Goal: Communication & Community: Answer question/provide support

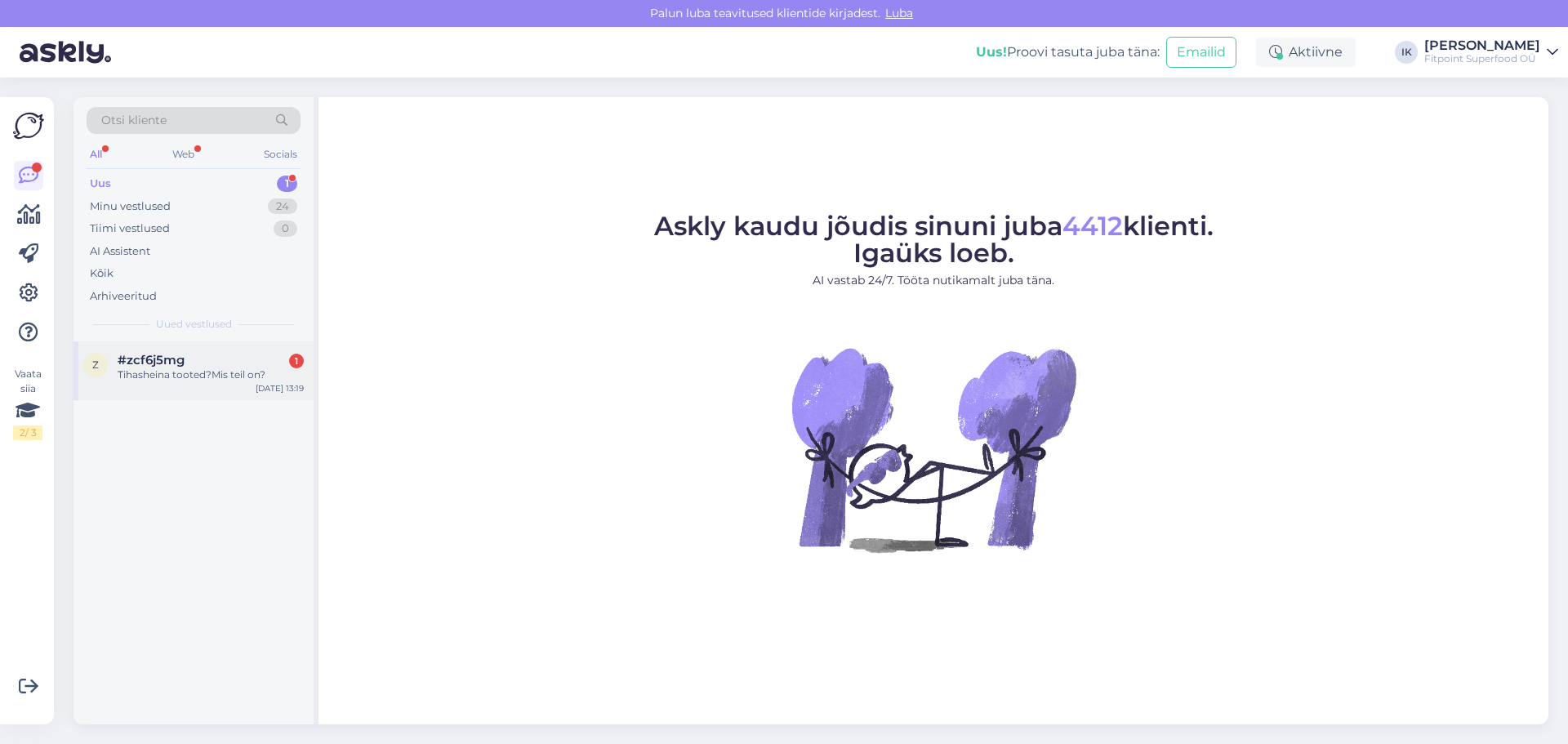
click at [227, 365] on div "#zcf6j5mg 1" at bounding box center [211, 360] width 186 height 15
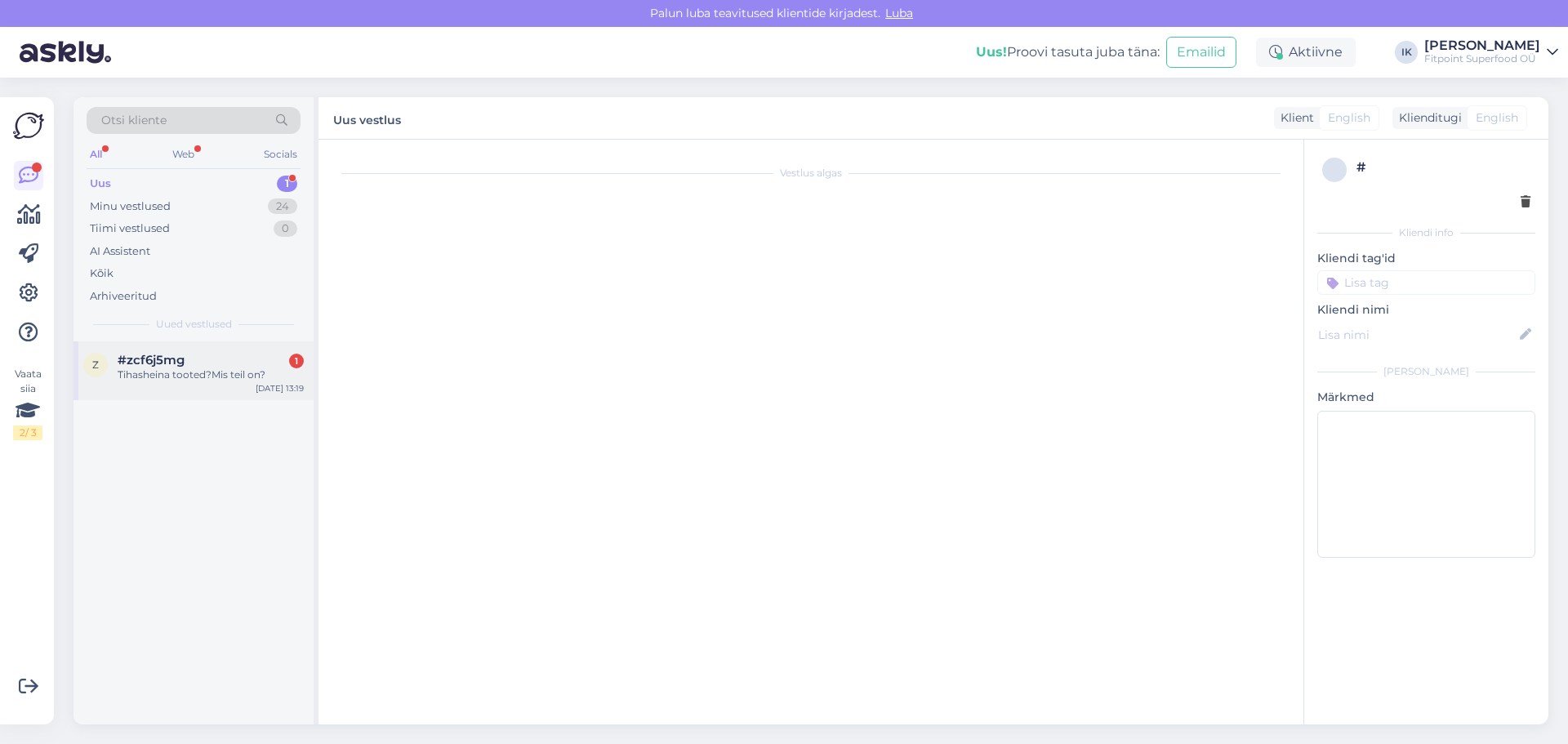
scroll to position [105, 0]
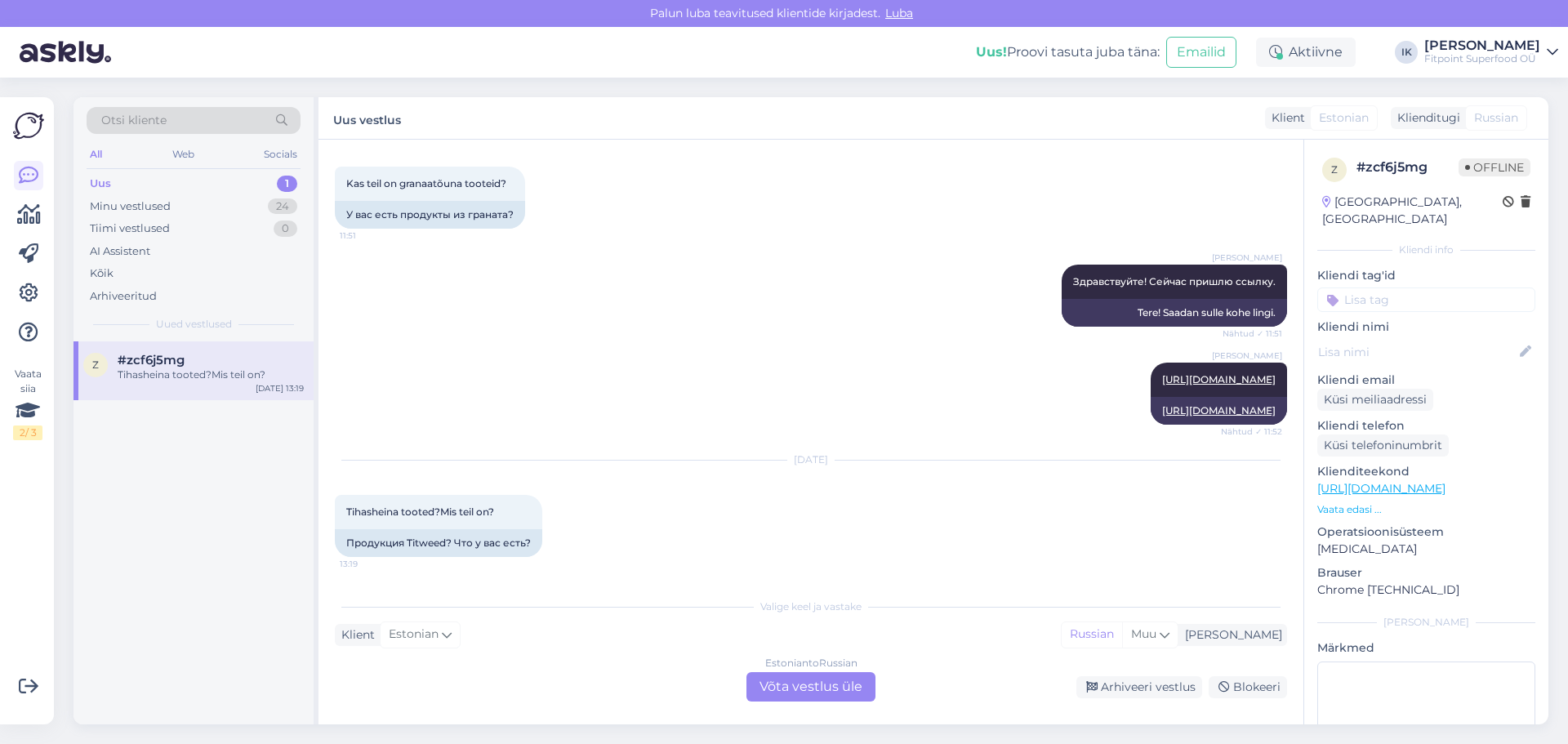
click at [809, 686] on div "Estonian to Russian Võta vestlus üle" at bounding box center [810, 686] width 129 height 29
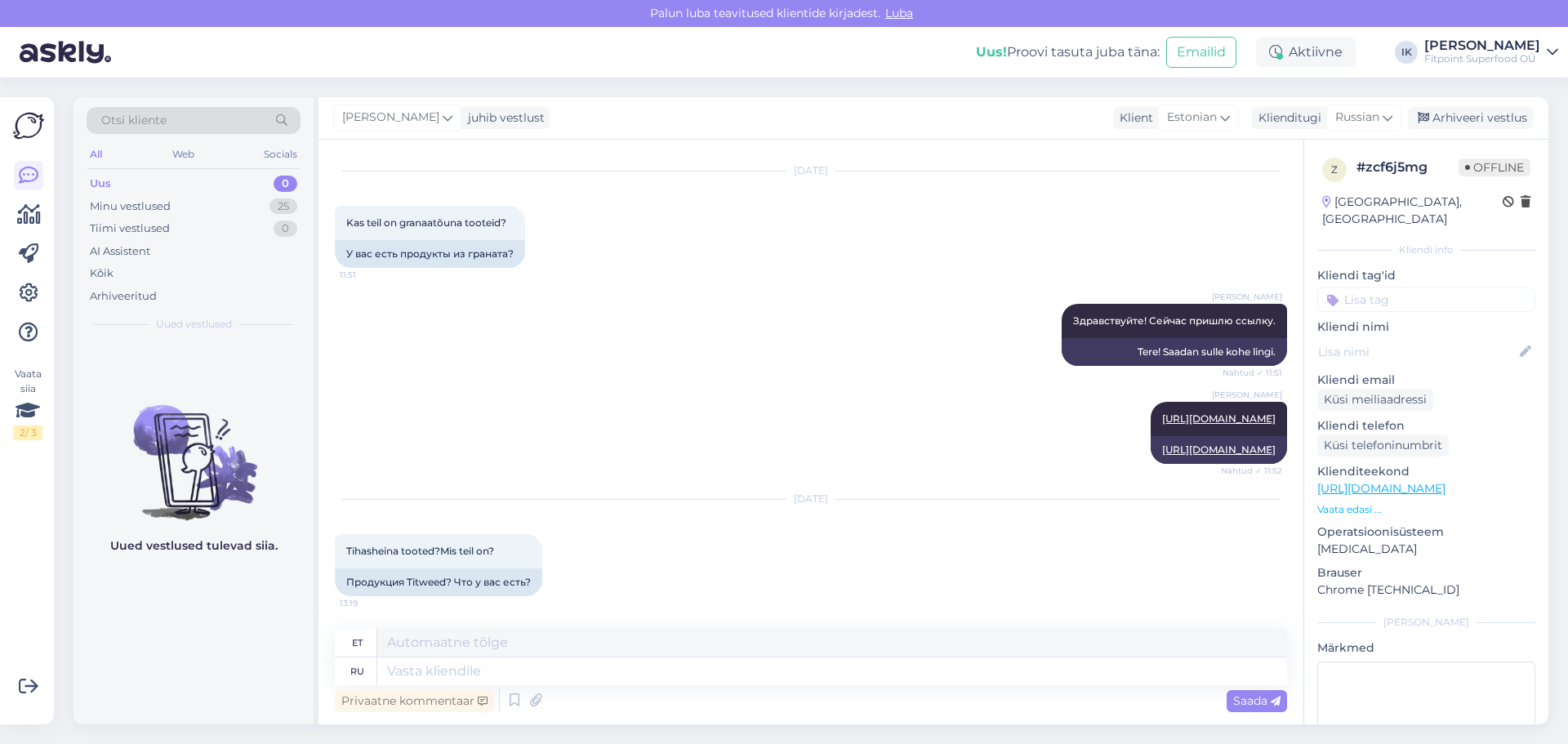
scroll to position [66, 0]
click at [1445, 481] on link "[URL][DOMAIN_NAME]" at bounding box center [1381, 488] width 128 height 15
click at [425, 656] on textarea at bounding box center [832, 643] width 910 height 27
click at [423, 675] on textarea at bounding box center [832, 671] width 910 height 27
type textarea "Добрый"
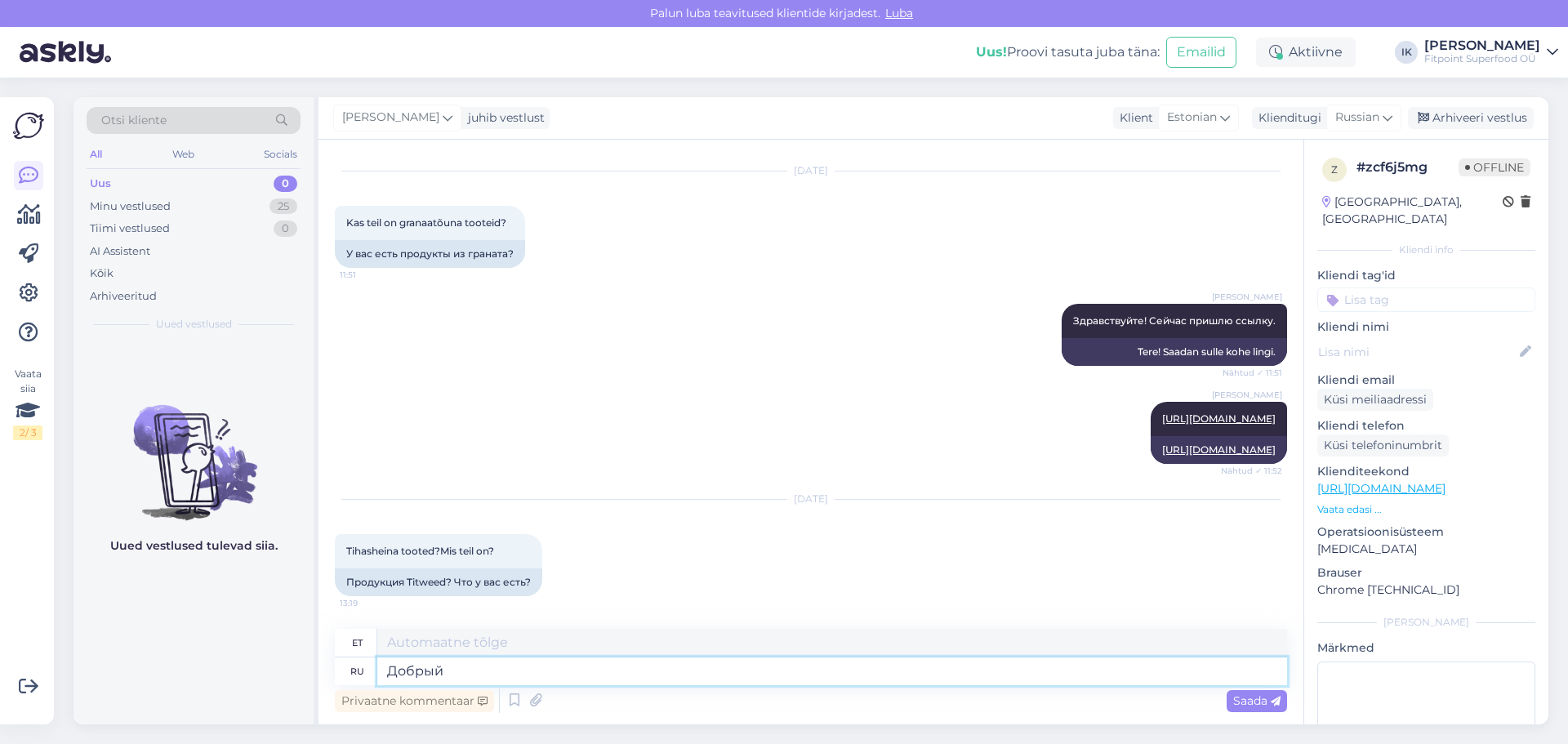
type textarea "Lahke"
type textarea "Добрый день,вы и"
type textarea "Tere päevast, sina"
type textarea "Добрый день,вы име"
type textarea "Tere päevast, kas sa oled imp?"
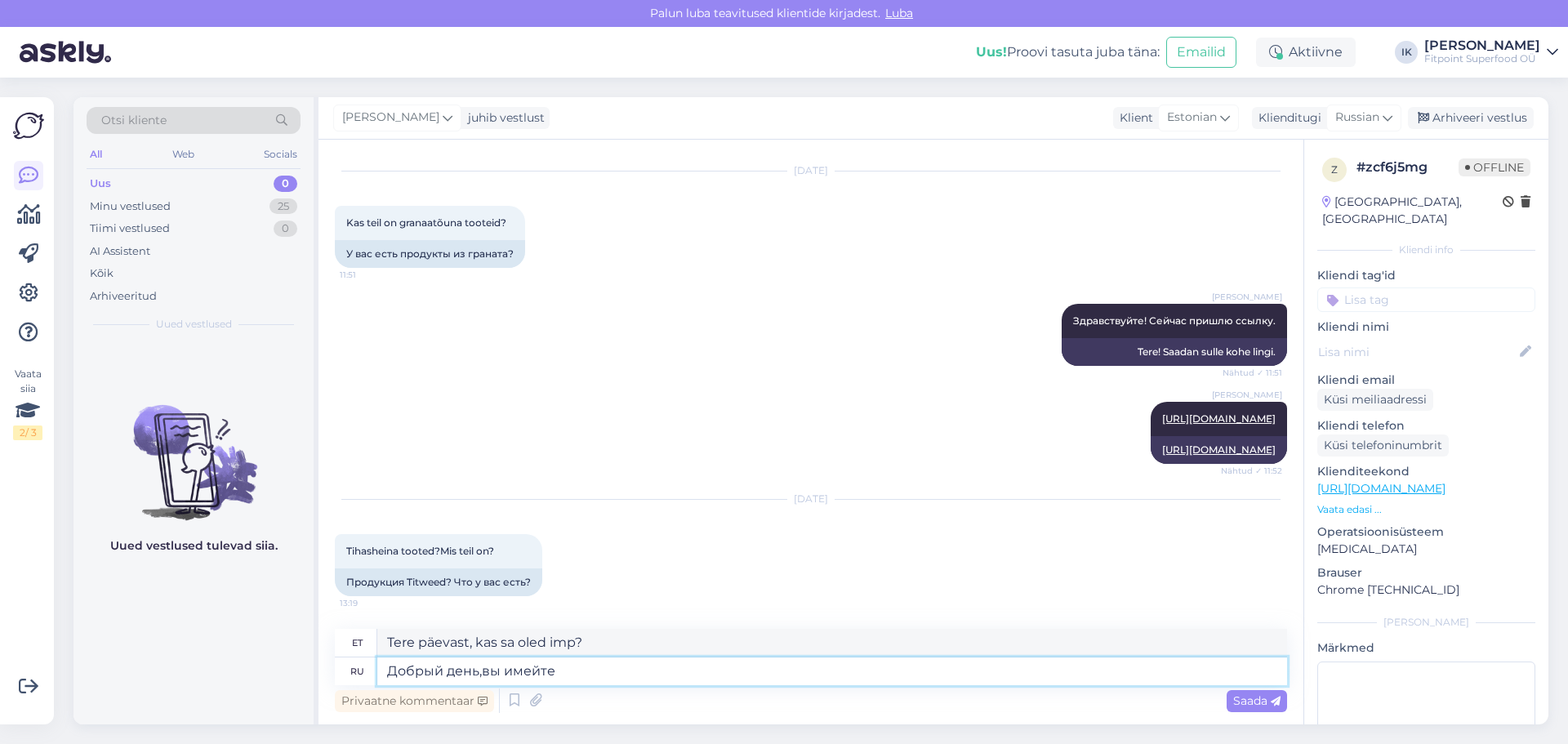
type textarea "Добрый день,вы имейте в"
type textarea "Tere päevast, sul on"
type textarea "Добрый день,вы имейте ввиду"
type textarea "Tere päevast, palun pidage meeles"
type textarea "Добрый день,вы имейте ввиду этот про"
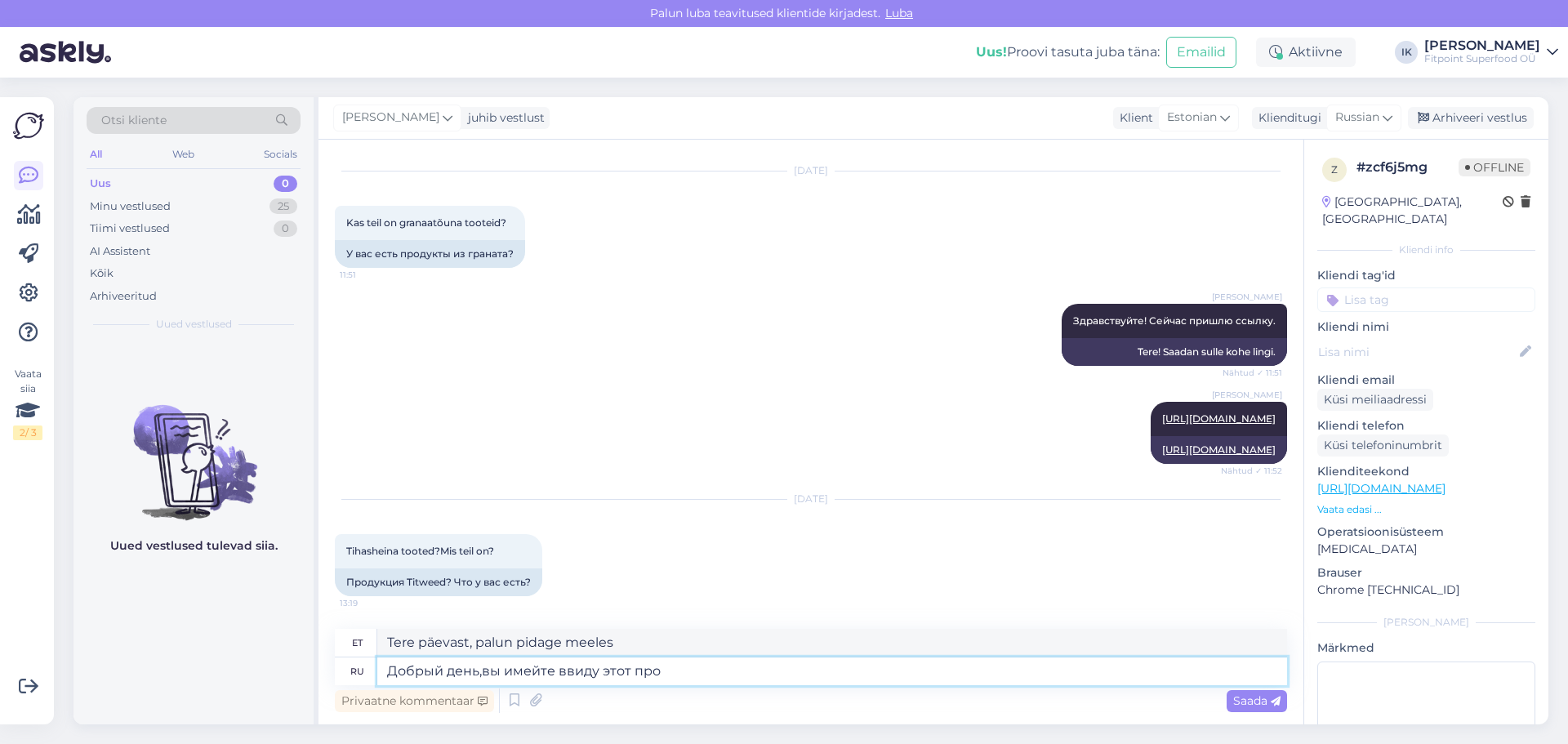
type textarea "Tere päevast, kas sa mõtled seda?"
type textarea "Добрый день,вы имейте ввиду этот продукт"
type textarea "Tere päevast, kas te mõtlete seda toodet?"
paste textarea "[URL][DOMAIN_NAME][PERSON_NAME]"
type textarea "Добрый день,вы имейте ввиду этот продукт [URL][DOMAIN_NAME][PERSON_NAME]"
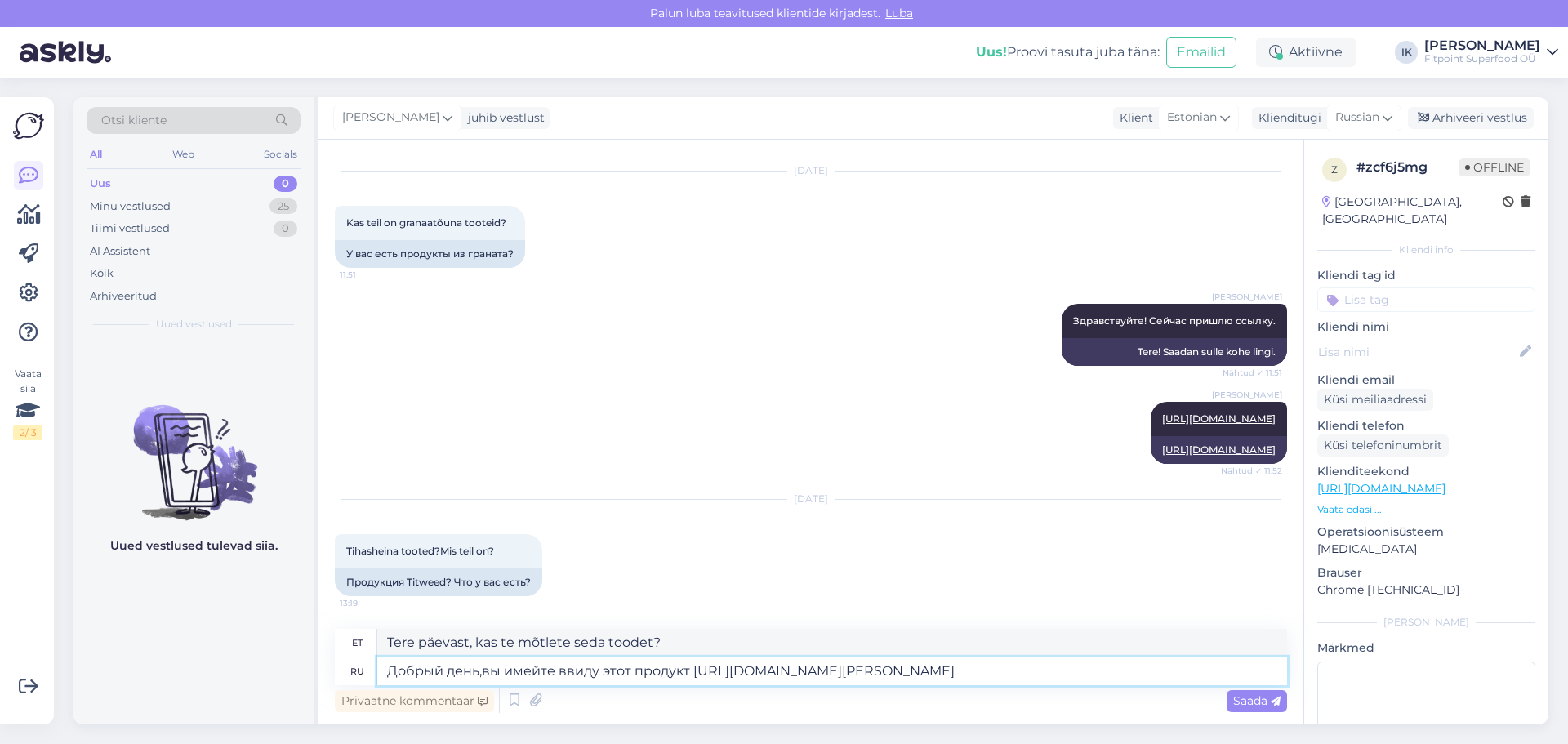
type textarea "Tere päevast, teil on silmas seda toodet [URL][DOMAIN_NAME][PERSON_NAME]"
click at [690, 667] on textarea "Добрый день,вы имейте ввиду этот продукт [URL][DOMAIN_NAME][PERSON_NAME]" at bounding box center [832, 671] width 910 height 27
type textarea "Добрый день,вы имейте ввиду этот продукт [URL][DOMAIN_NAME][PERSON_NAME]"
type textarea "Tere päevast, teil on silmas seda toodet, [URL][DOMAIN_NAME][PERSON_NAME]"
type textarea "Добрый день,вы имейте ввиду этот продукт [URL][DOMAIN_NAME][PERSON_NAME]"
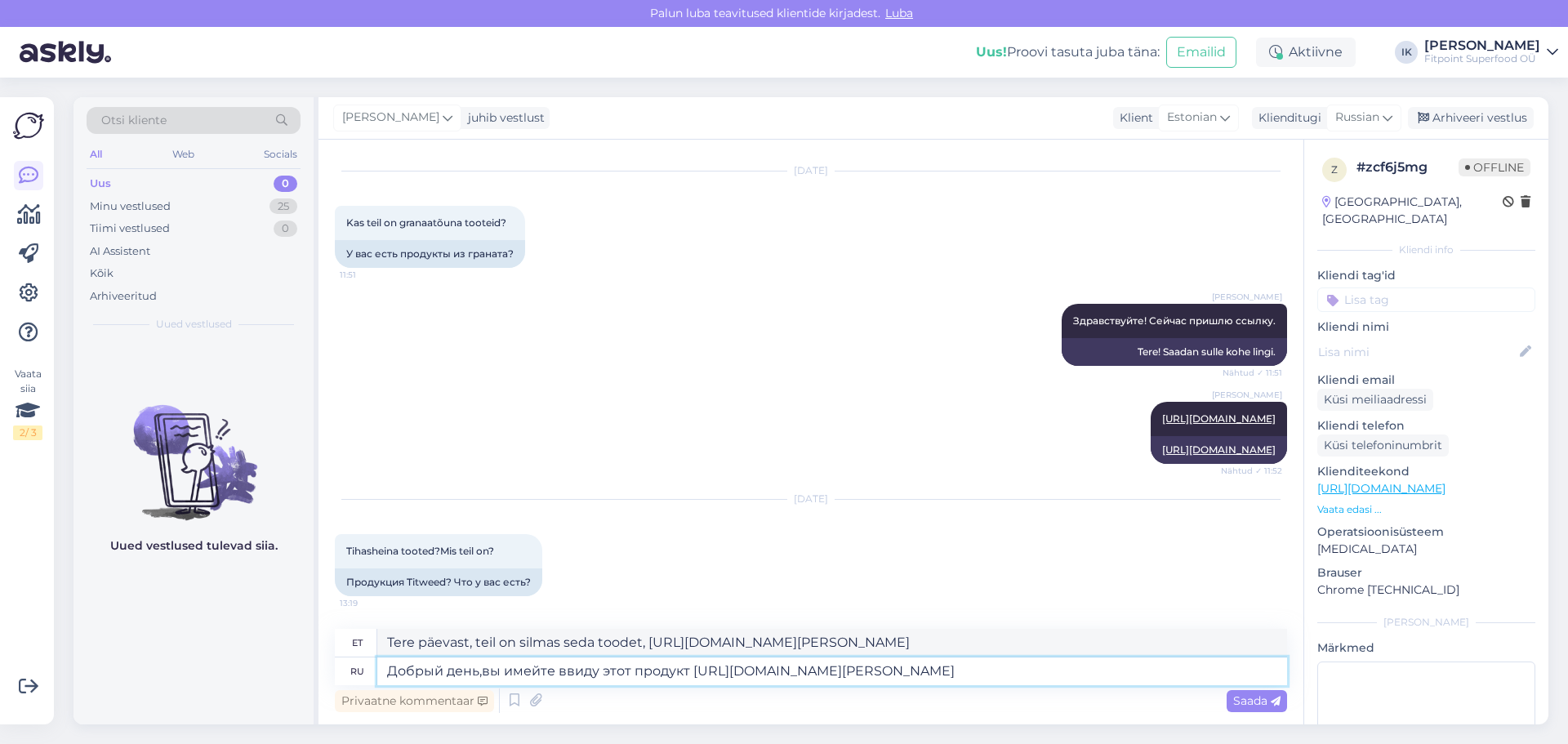
type textarea "Tere päevast, kas te [PERSON_NAME] silmas seda toodet ?[URL][DOMAIN_NAME][PERSO…"
type textarea "Добрый день,вы имейте ввиду этот продукт? [URL][DOMAIN_NAME][PERSON_NAME]"
type textarea "Tere, kas sa mõtled seda toodet? [URL][DOMAIN_NAME][PERSON_NAME]"
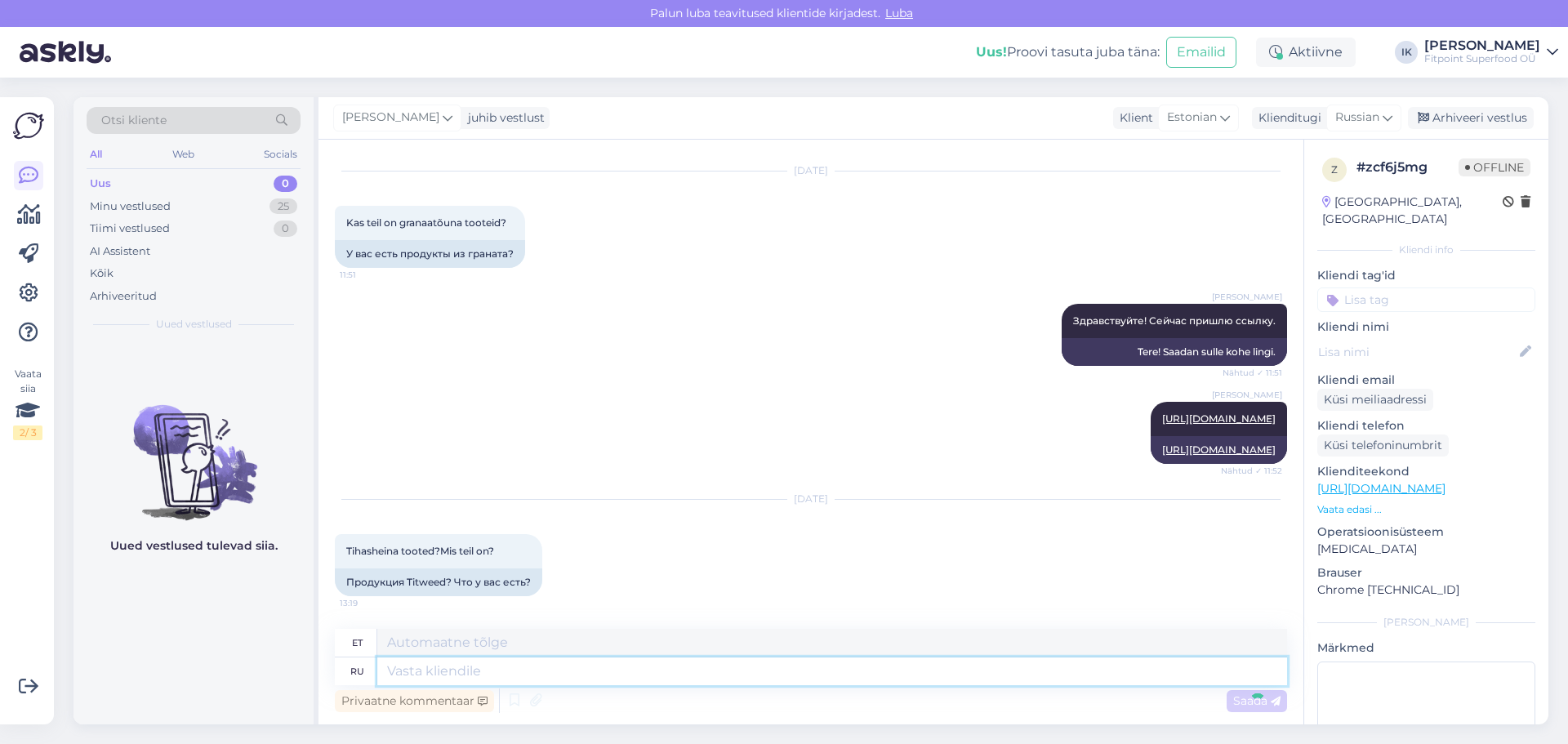
scroll to position [209, 0]
